Goal: Task Accomplishment & Management: Manage account settings

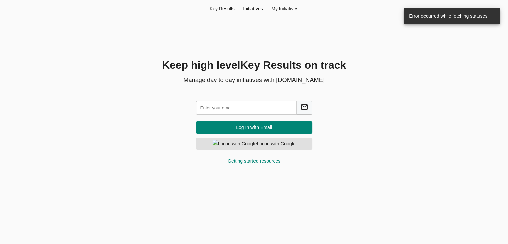
click at [231, 106] on input "text" at bounding box center [246, 108] width 101 height 14
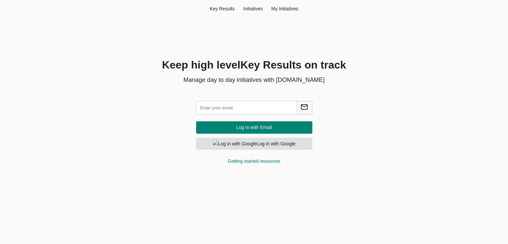
click at [231, 106] on input "text" at bounding box center [246, 108] width 101 height 14
click at [212, 110] on input "text" at bounding box center [246, 108] width 101 height 14
type input "hema@agilecyber.com"
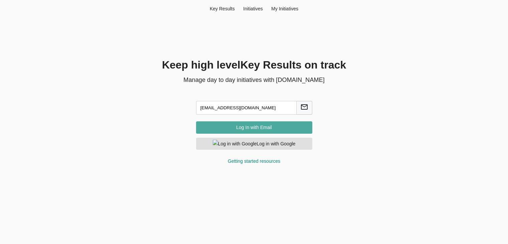
click at [256, 128] on span "Log In with Email" at bounding box center [254, 127] width 106 height 8
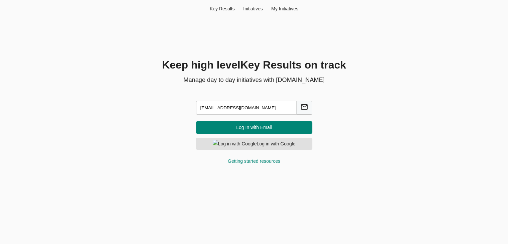
drag, startPoint x: 254, startPoint y: 110, endPoint x: 172, endPoint y: 104, distance: 82.0
click at [172, 104] on div "Keep high level Key Result s on track Manage day to day initiatives with Friyay…" at bounding box center [254, 114] width 321 height 115
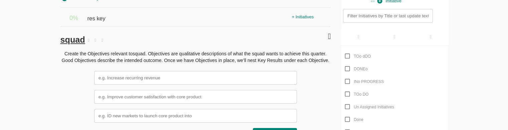
scroll to position [150, 0]
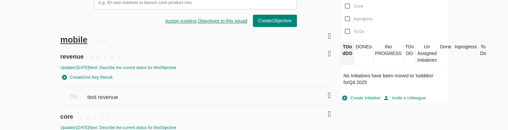
scroll to position [250, 0]
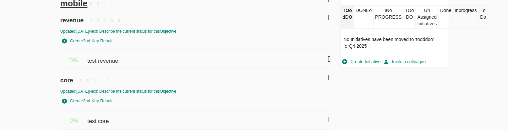
click at [328, 120] on icon at bounding box center [329, 120] width 3 height 8
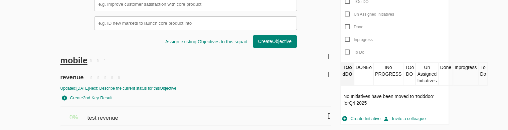
scroll to position [277, 0]
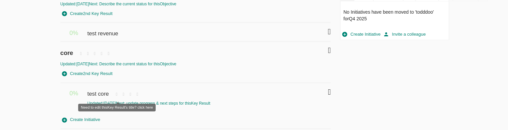
click at [116, 94] on icon at bounding box center [116, 95] width 7 height 10
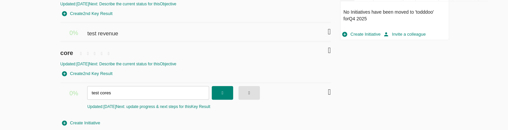
type input "test cores"
click at [228, 88] on span "button" at bounding box center [222, 92] width 15 height 11
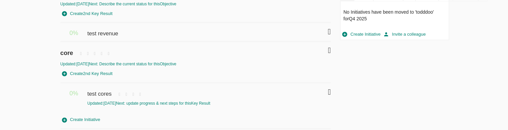
scroll to position [262, 0]
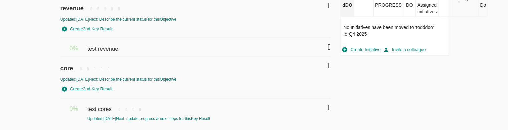
click at [126, 48] on div "test revenue" at bounding box center [188, 45] width 203 height 15
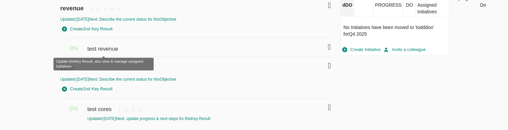
click at [102, 45] on span "test revenue" at bounding box center [103, 45] width 32 height 15
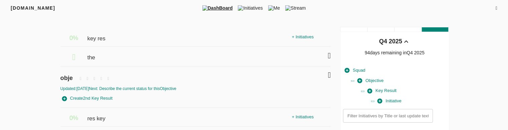
scroll to position [73, 0]
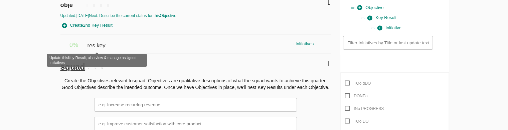
click at [97, 47] on span "res key" at bounding box center [97, 42] width 20 height 15
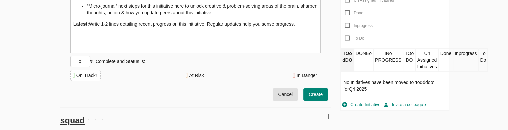
scroll to position [207, 0]
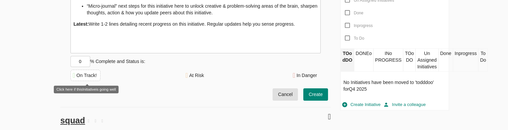
click at [95, 78] on div "On Track!" at bounding box center [86, 75] width 20 height 7
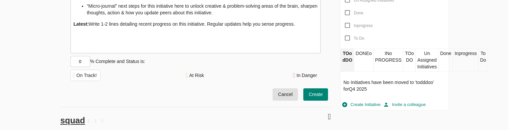
click at [310, 97] on span "Create" at bounding box center [316, 94] width 14 height 8
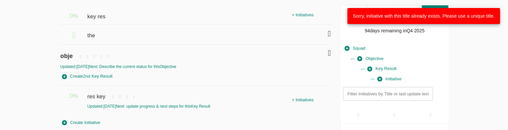
scroll to position [92, 0]
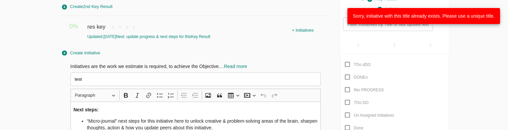
click at [116, 81] on input "test" at bounding box center [195, 79] width 250 height 14
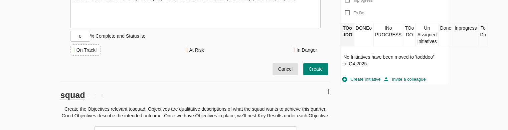
scroll to position [233, 0]
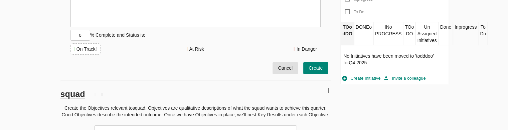
type input "test hello"
click at [313, 63] on button "Create" at bounding box center [315, 68] width 25 height 12
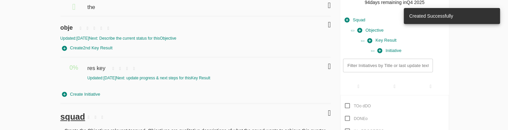
scroll to position [49, 0]
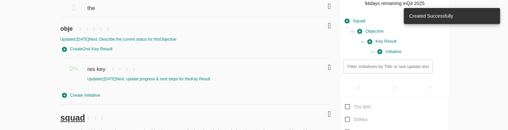
click at [166, 96] on div "Create Initiative" at bounding box center [195, 95] width 270 height 10
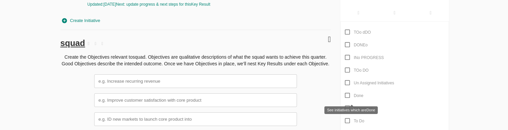
scroll to position [149, 0]
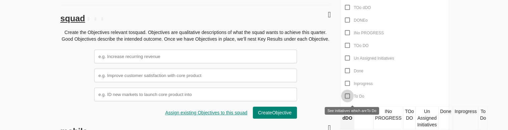
click at [346, 96] on input "To Do" at bounding box center [347, 96] width 13 height 13
checkbox input "true"
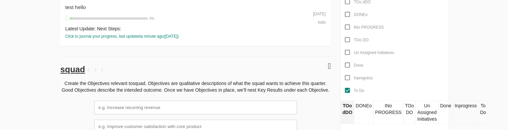
scroll to position [152, 0]
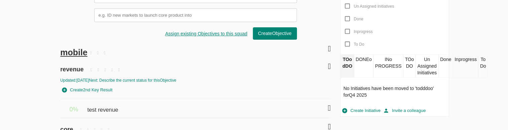
scroll to position [199, 0]
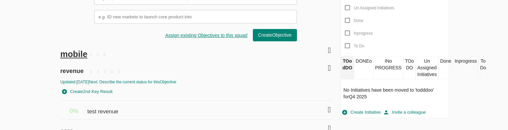
click at [361, 67] on div "DONEo" at bounding box center [363, 67] width 19 height 23
click at [449, 66] on div "Done" at bounding box center [445, 67] width 14 height 23
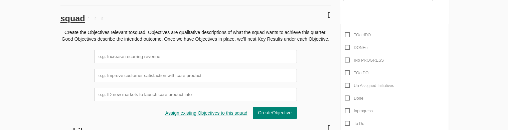
scroll to position [122, 0]
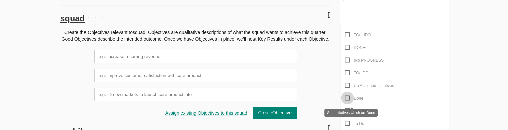
click at [349, 97] on input "Done" at bounding box center [347, 98] width 13 height 13
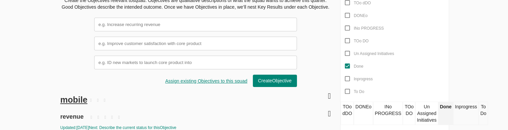
scroll to position [153, 0]
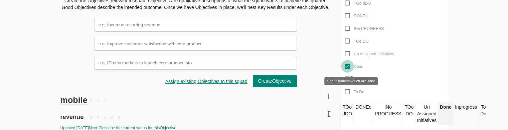
click at [346, 69] on input "Done" at bounding box center [347, 66] width 13 height 13
checkbox input "false"
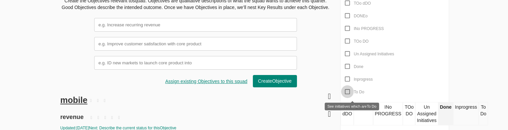
click at [345, 91] on input "To Do" at bounding box center [347, 91] width 13 height 13
checkbox input "true"
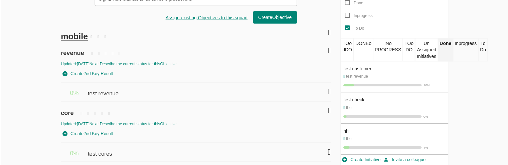
scroll to position [217, 0]
click at [278, 130] on div "test cores" at bounding box center [188, 151] width 203 height 15
click at [329, 130] on icon at bounding box center [329, 152] width 3 height 8
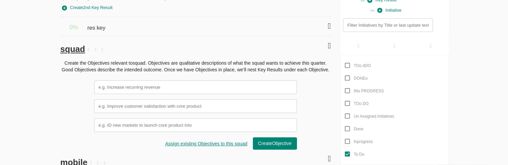
scroll to position [34, 0]
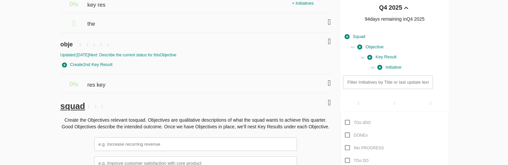
click at [328, 82] on icon at bounding box center [329, 83] width 3 height 8
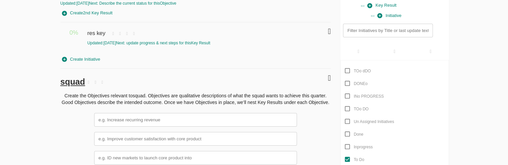
scroll to position [86, 0]
click at [347, 130] on input "Done" at bounding box center [347, 134] width 13 height 13
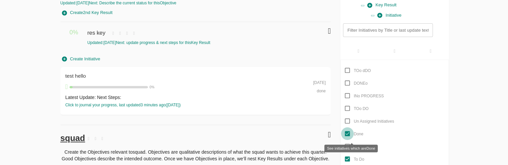
click at [347, 130] on input "Done" at bounding box center [347, 134] width 13 height 13
checkbox input "false"
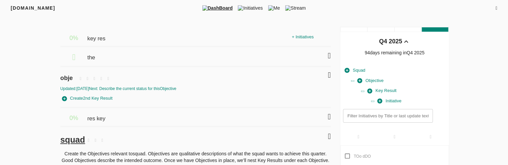
click at [328, 117] on icon at bounding box center [329, 117] width 3 height 8
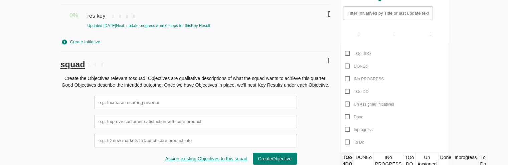
scroll to position [96, 0]
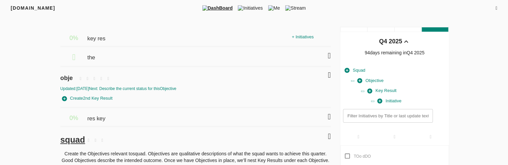
click at [329, 114] on icon at bounding box center [329, 117] width 3 height 8
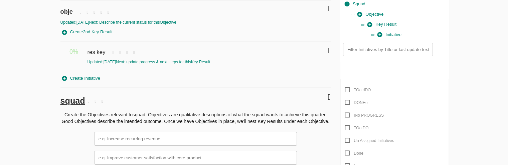
scroll to position [67, 0]
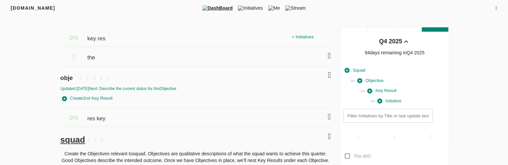
scroll to position [63, 0]
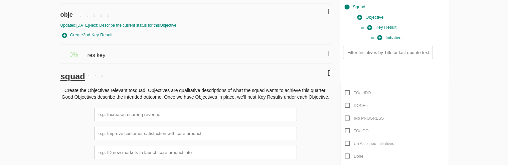
click at [328, 52] on icon at bounding box center [329, 53] width 3 height 8
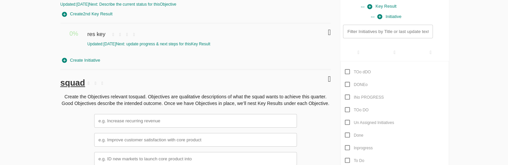
scroll to position [85, 0]
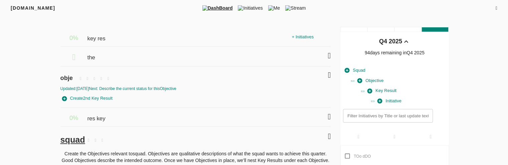
scroll to position [59, 0]
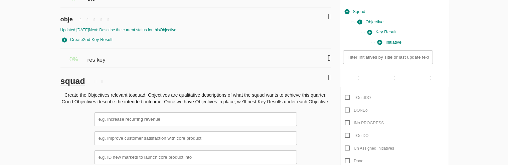
click at [328, 57] on icon at bounding box center [329, 58] width 3 height 8
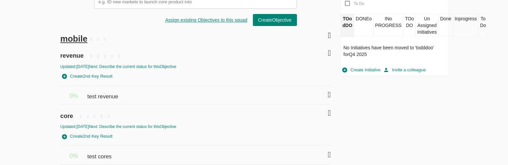
scroll to position [242, 0]
click at [136, 92] on div "test revenue" at bounding box center [188, 92] width 203 height 15
click at [328, 153] on icon at bounding box center [329, 154] width 3 height 8
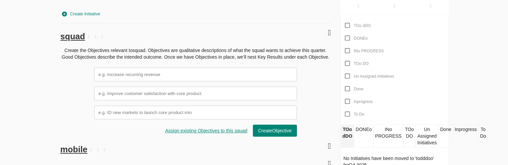
scroll to position [131, 0]
click at [347, 87] on input "Done" at bounding box center [347, 88] width 13 height 13
checkbox input "true"
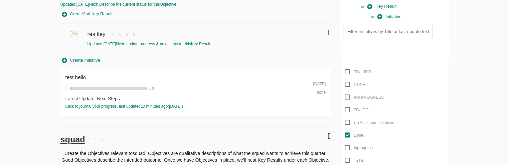
scroll to position [85, 0]
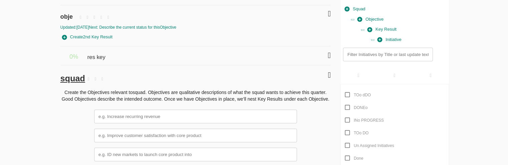
scroll to position [62, 0]
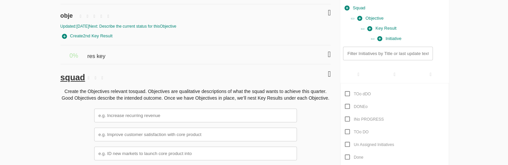
click at [328, 54] on icon at bounding box center [329, 54] width 3 height 8
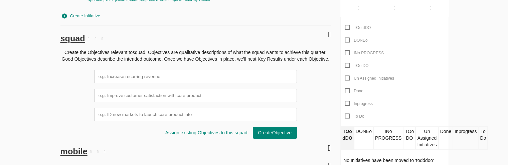
scroll to position [129, 0]
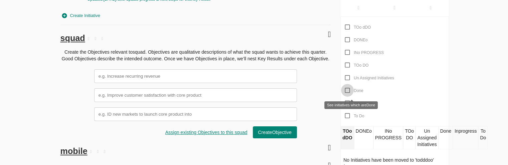
click at [348, 89] on input "Done" at bounding box center [347, 90] width 13 height 13
checkbox input "true"
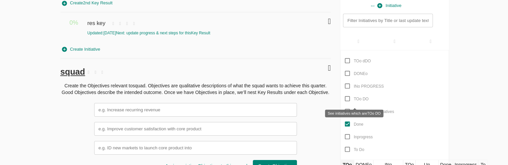
scroll to position [95, 0]
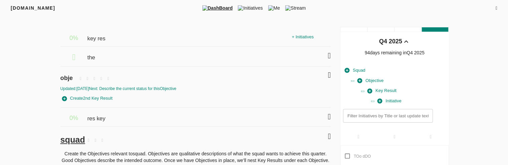
click at [328, 117] on icon at bounding box center [329, 117] width 3 height 8
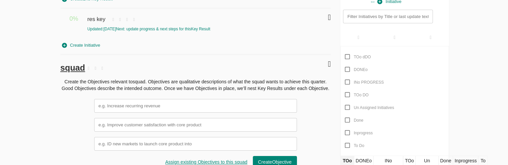
scroll to position [99, 0]
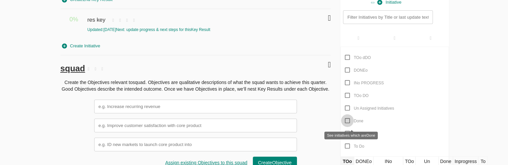
click at [349, 121] on input "Done" at bounding box center [347, 121] width 13 height 13
checkbox input "true"
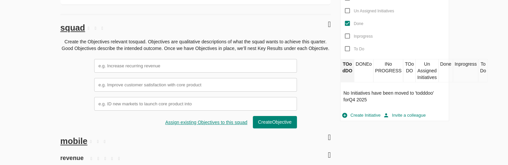
scroll to position [197, 0]
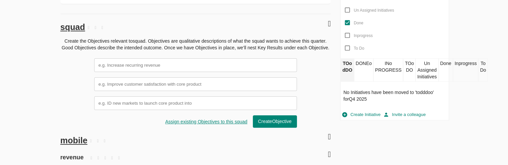
click at [362, 64] on div "DONEo" at bounding box center [363, 69] width 19 height 23
click at [444, 68] on div "Done" at bounding box center [445, 69] width 14 height 23
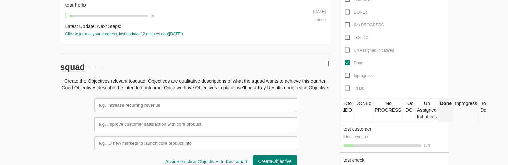
scroll to position [158, 0]
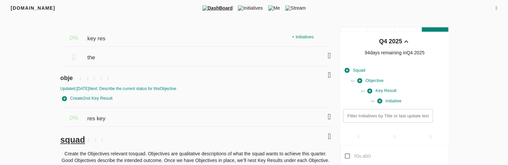
scroll to position [215, 0]
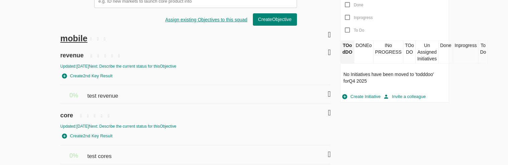
click at [439, 50] on div "Done" at bounding box center [445, 51] width 14 height 23
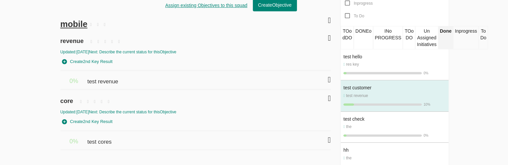
scroll to position [228, 0]
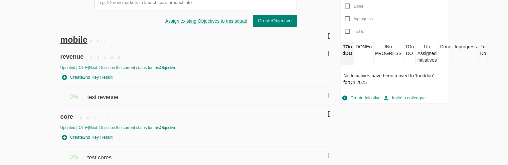
scroll to position [215, 0]
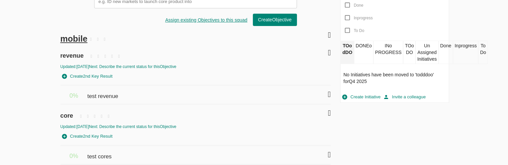
click at [447, 48] on div "Done" at bounding box center [445, 52] width 14 height 23
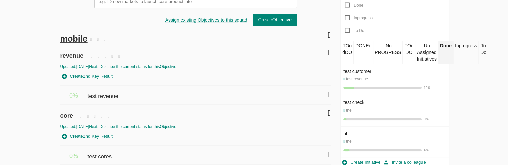
scroll to position [217, 0]
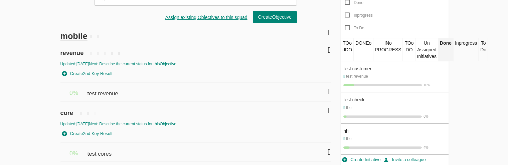
click at [389, 50] on div "INo PROGRESS" at bounding box center [388, 49] width 30 height 23
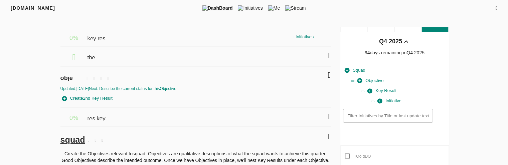
scroll to position [215, 0]
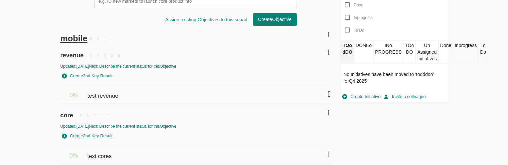
click at [444, 55] on div "Done" at bounding box center [445, 51] width 14 height 23
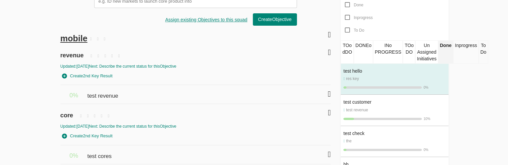
scroll to position [248, 0]
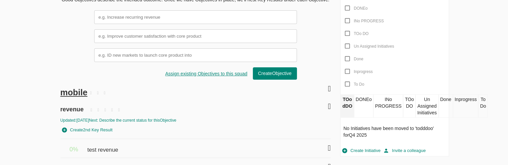
scroll to position [215, 0]
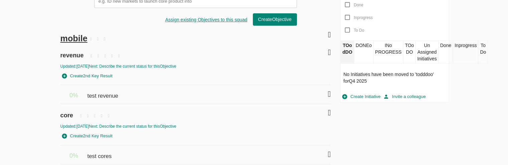
click at [446, 47] on div "Done" at bounding box center [445, 51] width 14 height 23
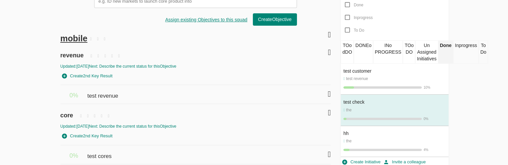
scroll to position [217, 0]
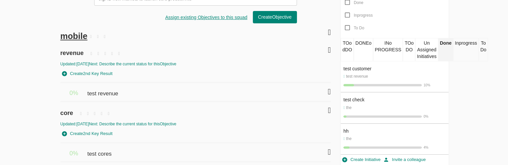
click at [405, 41] on div "TOo DO" at bounding box center [409, 49] width 12 height 23
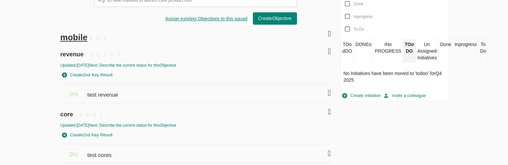
scroll to position [215, 0]
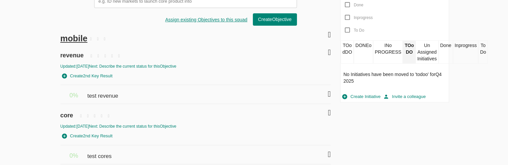
click at [441, 48] on div "Done" at bounding box center [445, 51] width 14 height 23
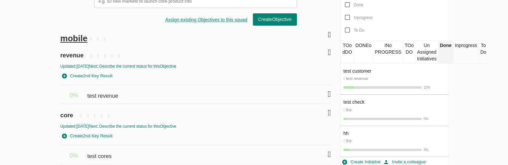
scroll to position [217, 0]
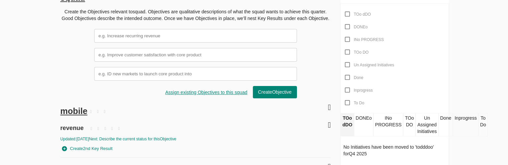
scroll to position [215, 0]
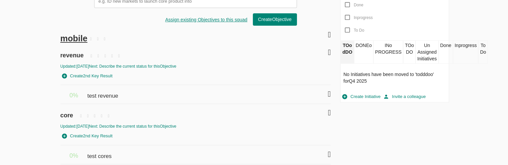
click at [449, 46] on div "Done" at bounding box center [445, 51] width 14 height 23
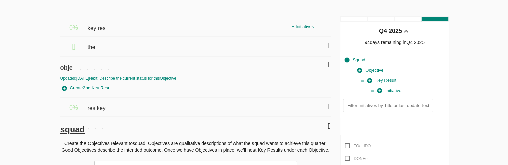
scroll to position [0, 0]
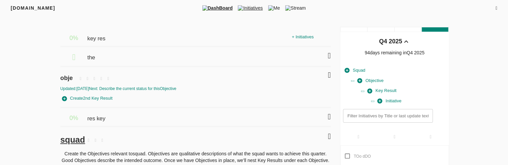
click at [249, 8] on span "Initiatives" at bounding box center [250, 8] width 30 height 7
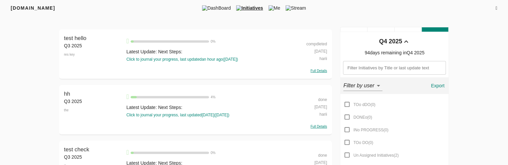
click at [316, 43] on div "compdleted" at bounding box center [306, 43] width 39 height 7
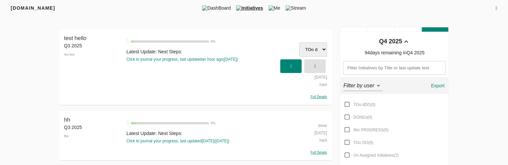
click at [316, 43] on select "TOo dDO DONEo INo PROGRESS TOo DO Un Assigned Initiatives Done Inprogress To Do" at bounding box center [313, 49] width 28 height 14
click at [274, 90] on div "test hello 0 % Latest Update: Next Steps: Click to journal your progress, last …" at bounding box center [205, 66] width 158 height 65
click at [312, 67] on span "button" at bounding box center [315, 66] width 15 height 11
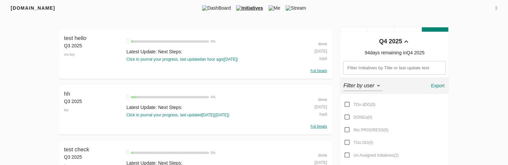
click at [322, 45] on div "done" at bounding box center [306, 43] width 39 height 7
select select "done"
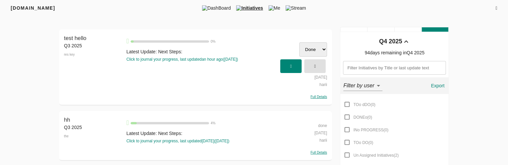
click at [321, 48] on select "TOo dDO DONEo INo PROGRESS TOo DO Un Assigned Initiatives Done Inprogress To Do" at bounding box center [313, 49] width 28 height 14
click at [333, 15] on div "FRIYAY.COM DashBoard Initiatives Me Stream" at bounding box center [254, 8] width 508 height 16
click at [314, 66] on icon "button" at bounding box center [315, 66] width 2 height 4
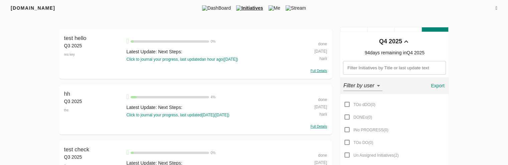
scroll to position [85, 0]
